Goal: Check status

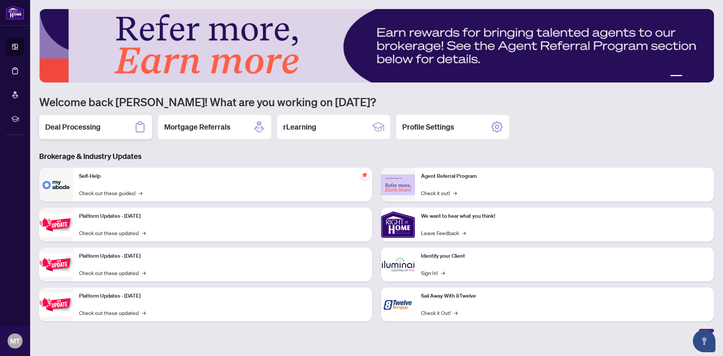
click at [75, 125] on h2 "Deal Processing" at bounding box center [72, 127] width 55 height 11
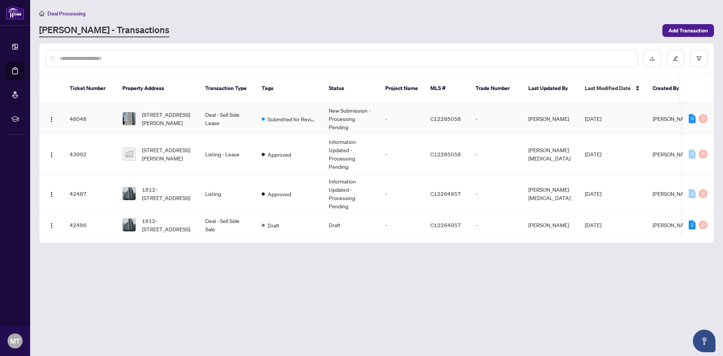
click at [341, 103] on td "New Submission - Processing Pending" at bounding box center [351, 118] width 56 height 31
